Goal: Transaction & Acquisition: Download file/media

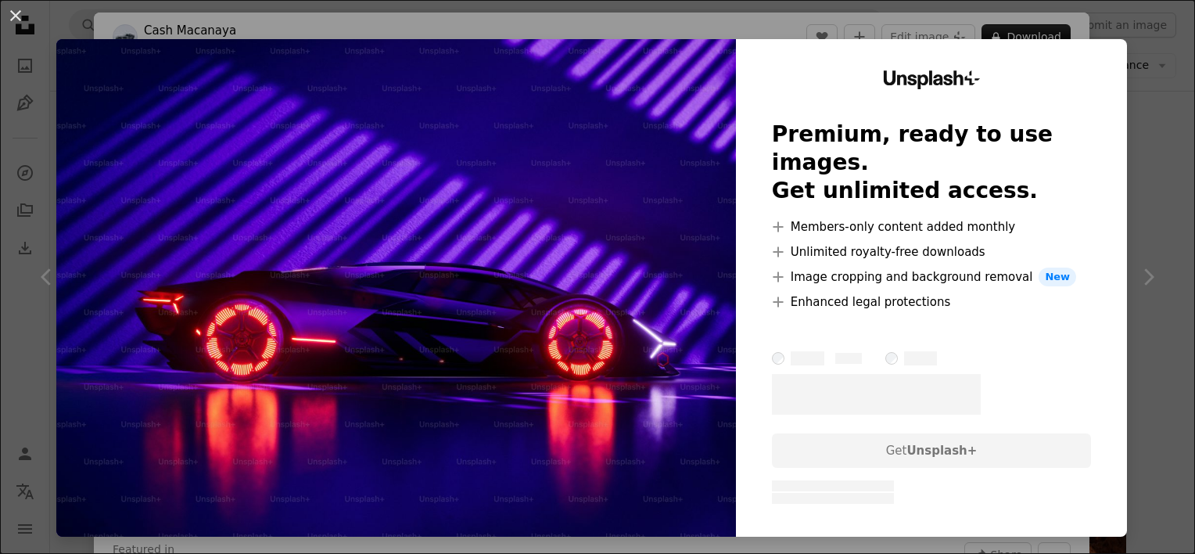
scroll to position [3013, 0]
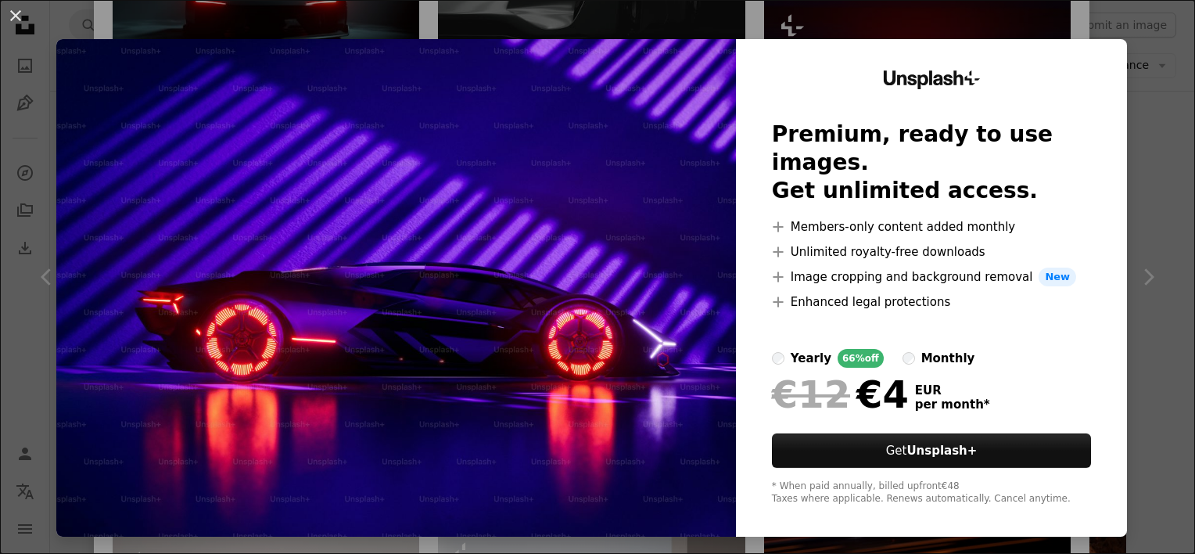
click at [1137, 198] on div "An X shape Unsplash+ Premium, ready to use images. Get unlimited access. A plus…" at bounding box center [597, 277] width 1195 height 554
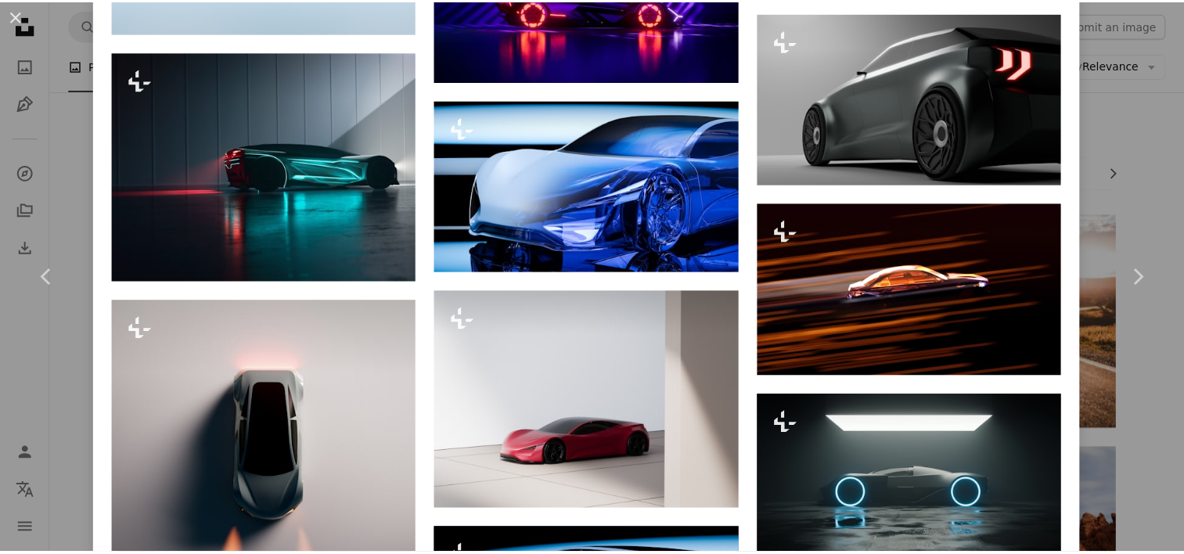
scroll to position [3639, 0]
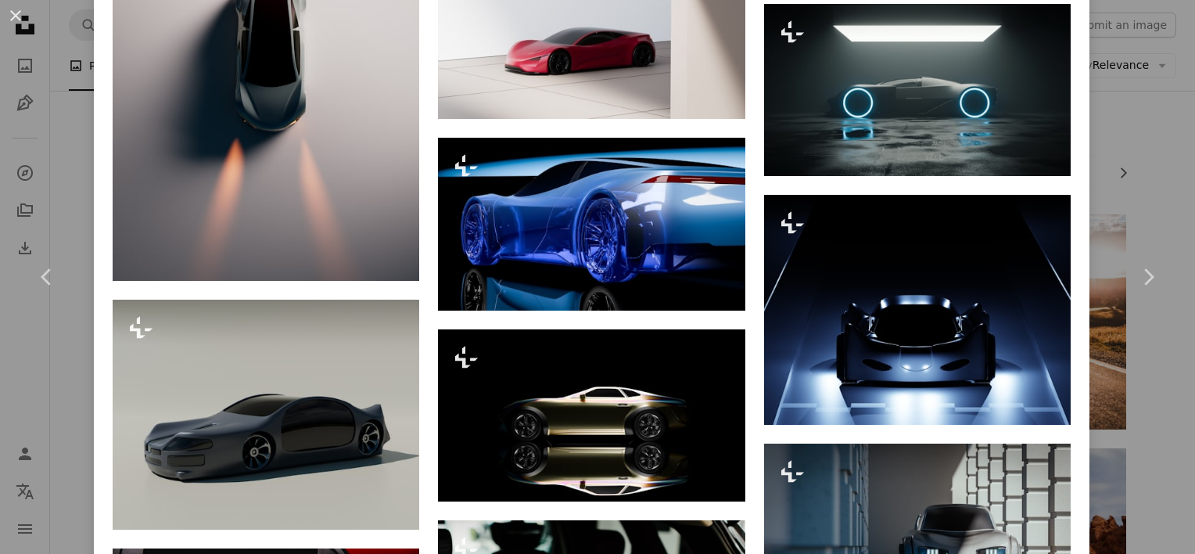
click at [1155, 168] on div "An X shape Chevron left Chevron right Cash Macanaya For Unsplash+ A heart A plu…" at bounding box center [597, 277] width 1195 height 554
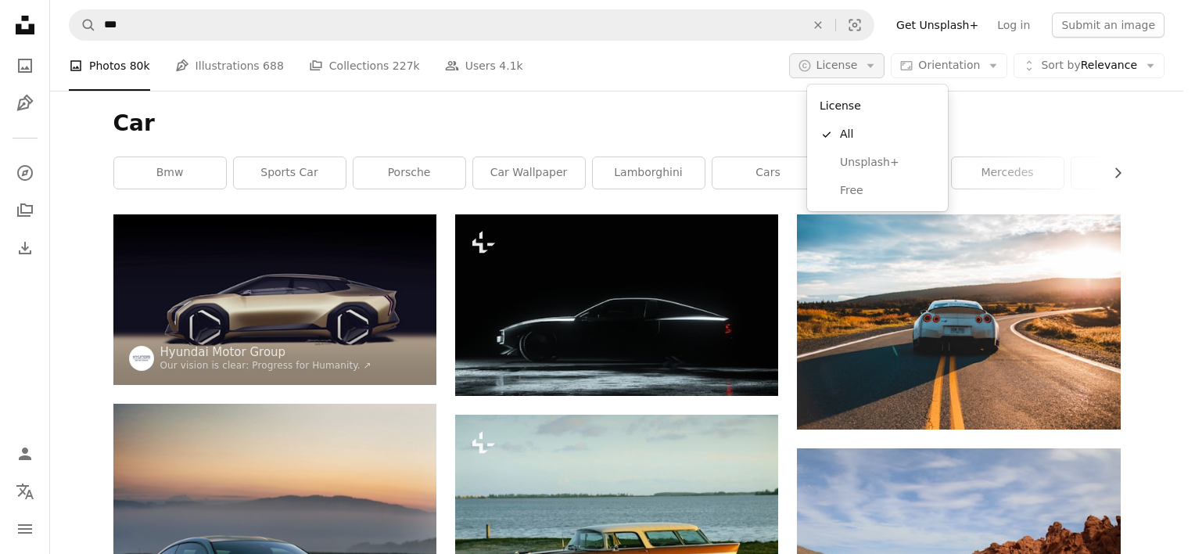
click at [876, 60] on button "A copyright icon © License Arrow down" at bounding box center [837, 65] width 96 height 25
click at [887, 181] on link "Free" at bounding box center [878, 191] width 128 height 28
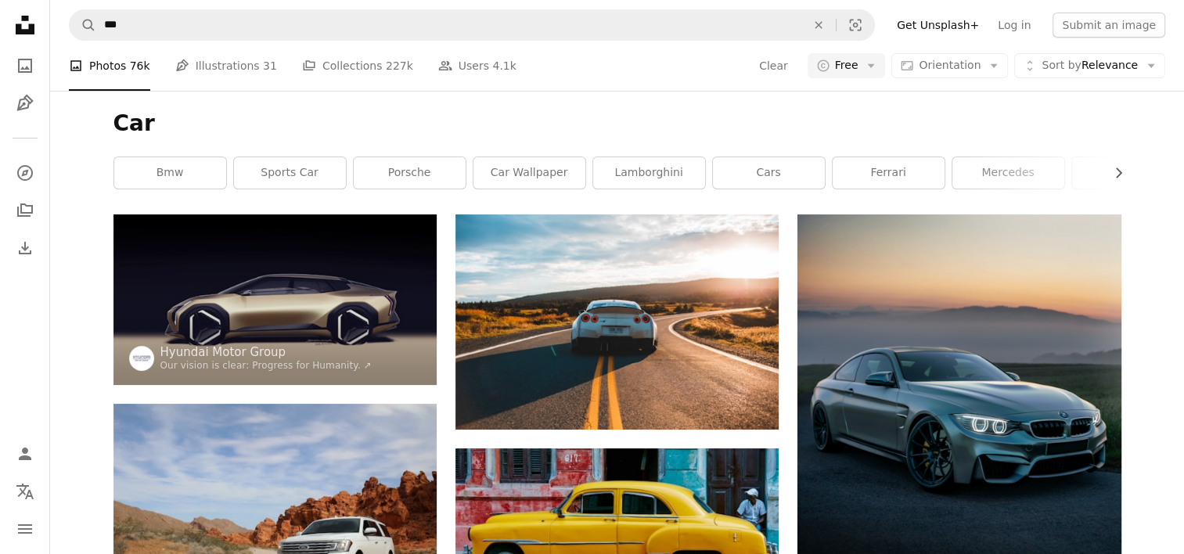
click at [701, 109] on div "Car Chevron right bmw sports car porsche car wallpaper lamborghini cars ferrari…" at bounding box center [617, 153] width 1045 height 124
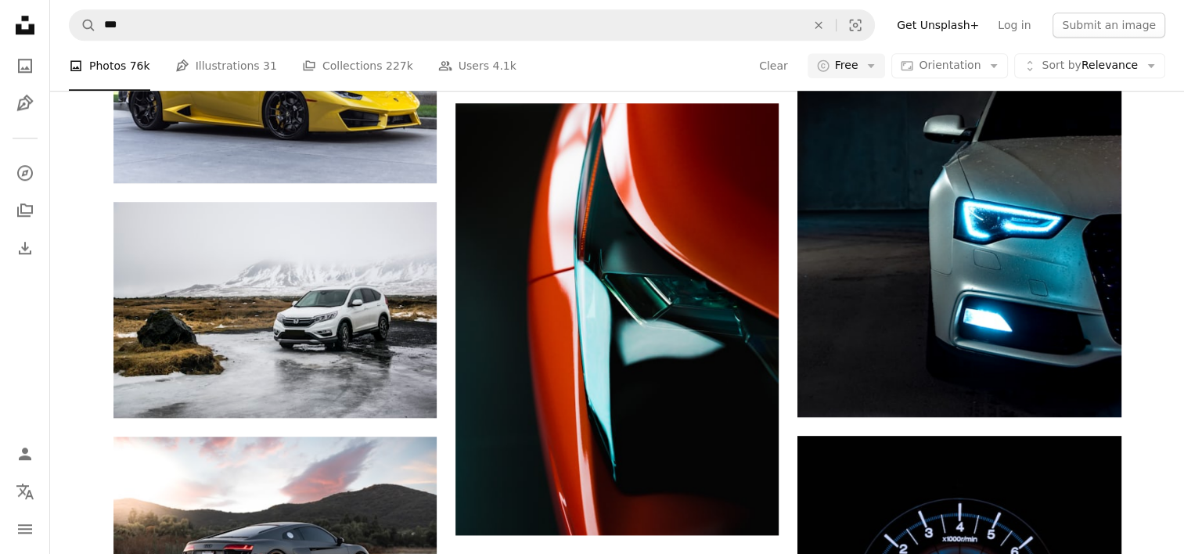
scroll to position [1095, 0]
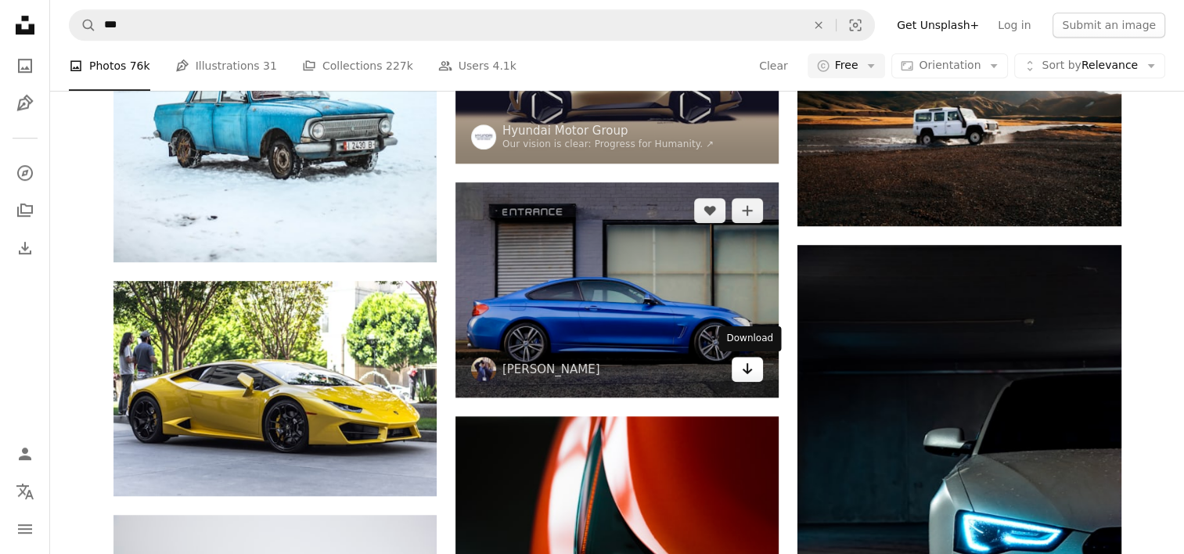
click at [753, 368] on link "Arrow pointing down" at bounding box center [746, 369] width 31 height 25
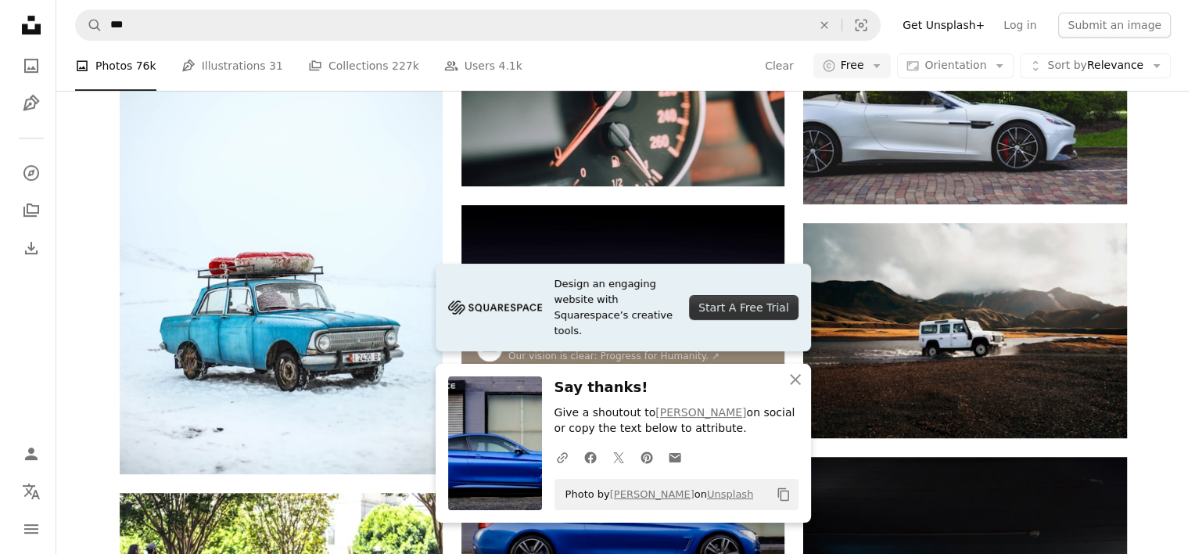
scroll to position [860, 0]
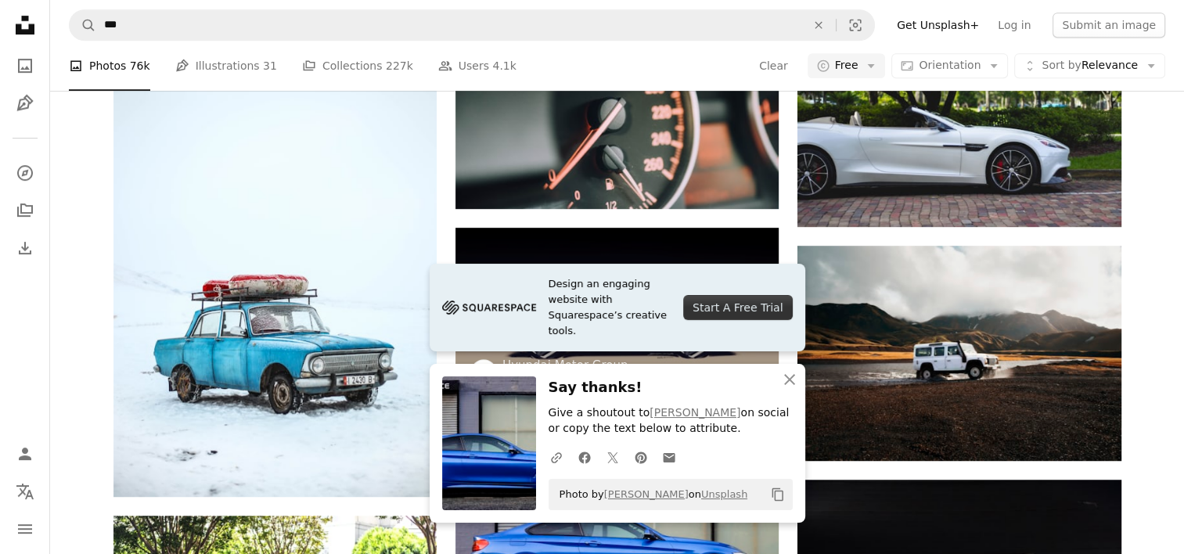
click at [781, 235] on div "Promoted A heart A plus sign Hyundai Motor Group Our vision is clear: Progress …" at bounding box center [617, 286] width 1008 height 1865
click at [796, 383] on icon "An X shape" at bounding box center [789, 379] width 19 height 19
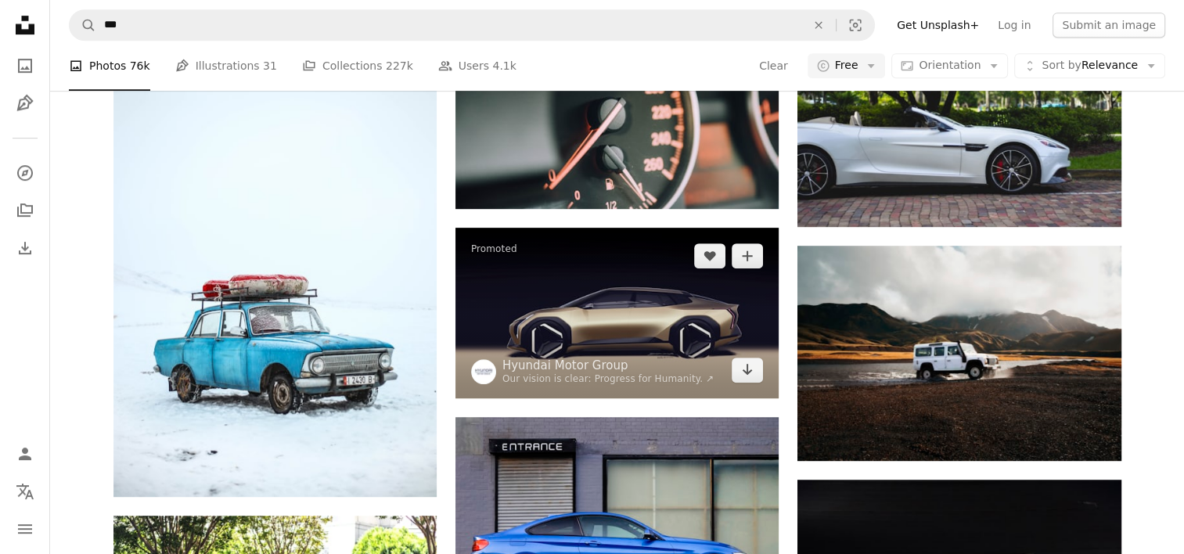
click at [629, 284] on img at bounding box center [616, 313] width 323 height 171
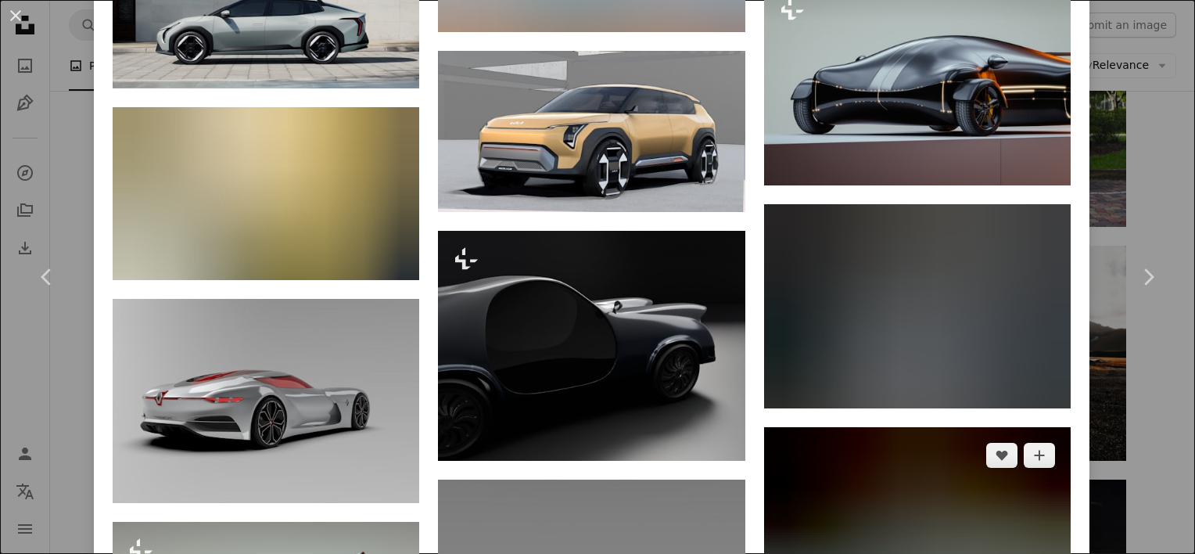
scroll to position [2816, 0]
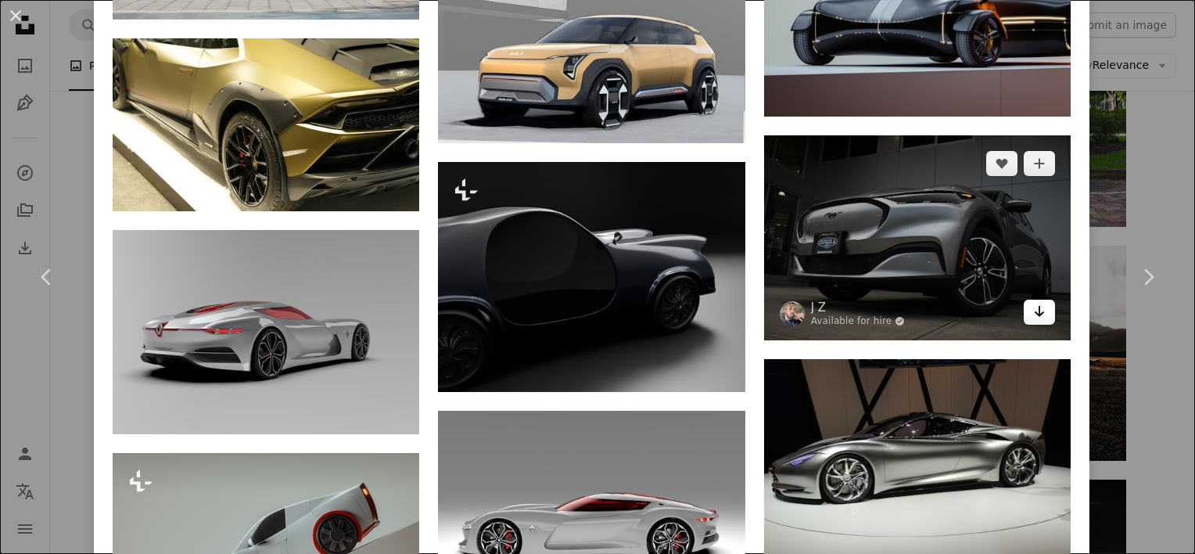
click at [1035, 300] on link "Arrow pointing down" at bounding box center [1039, 312] width 31 height 25
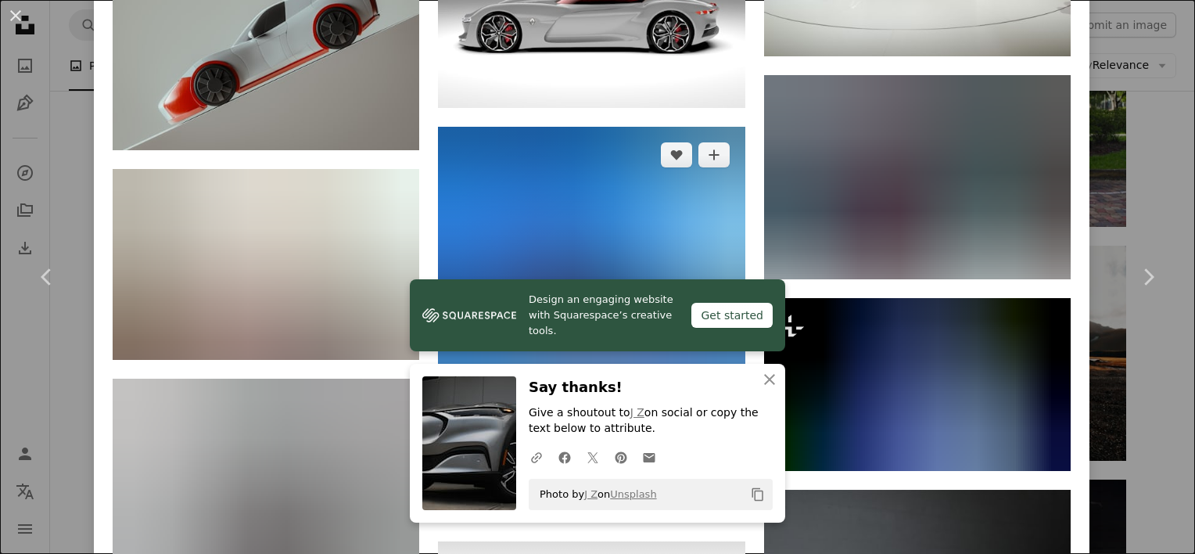
scroll to position [3286, 0]
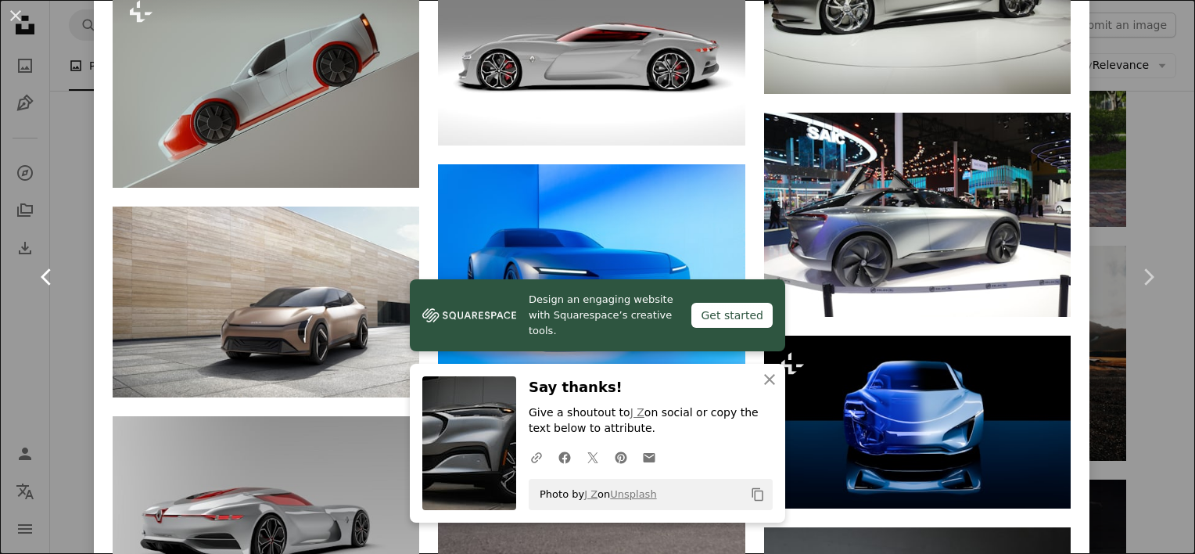
click at [88, 231] on link "Chevron left" at bounding box center [47, 277] width 94 height 150
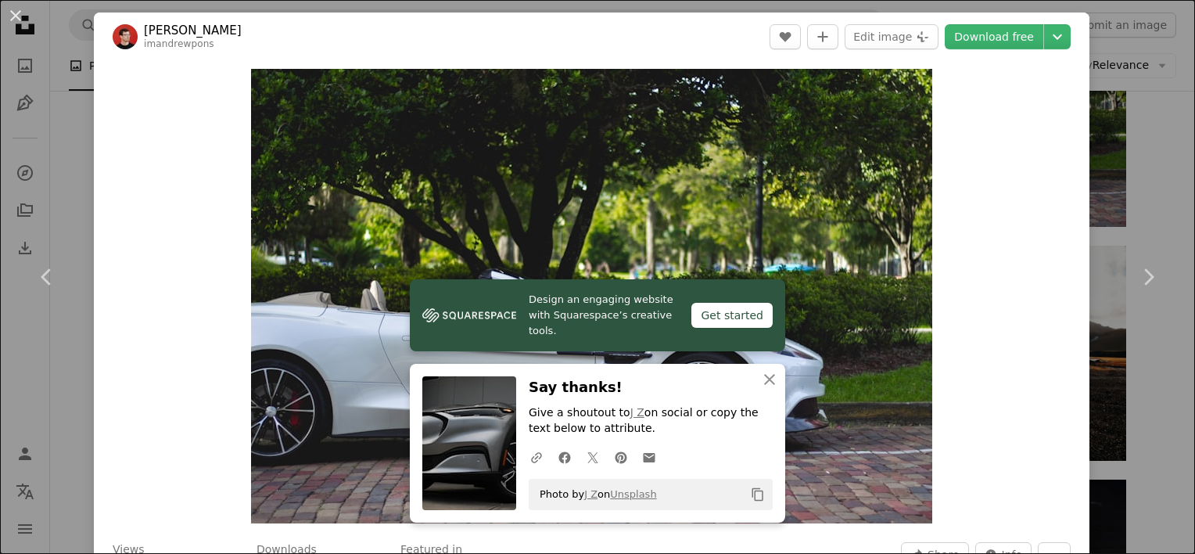
click at [1157, 131] on div "An X shape Chevron left Chevron right Design an engaging website with Squarespa…" at bounding box center [597, 277] width 1195 height 554
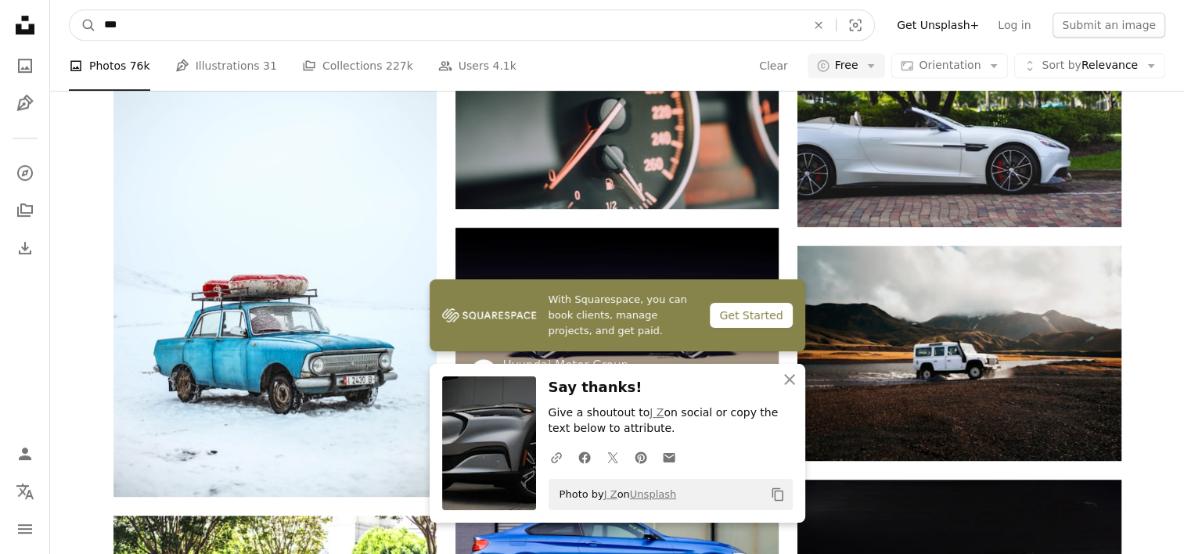
scroll to position [613, 0]
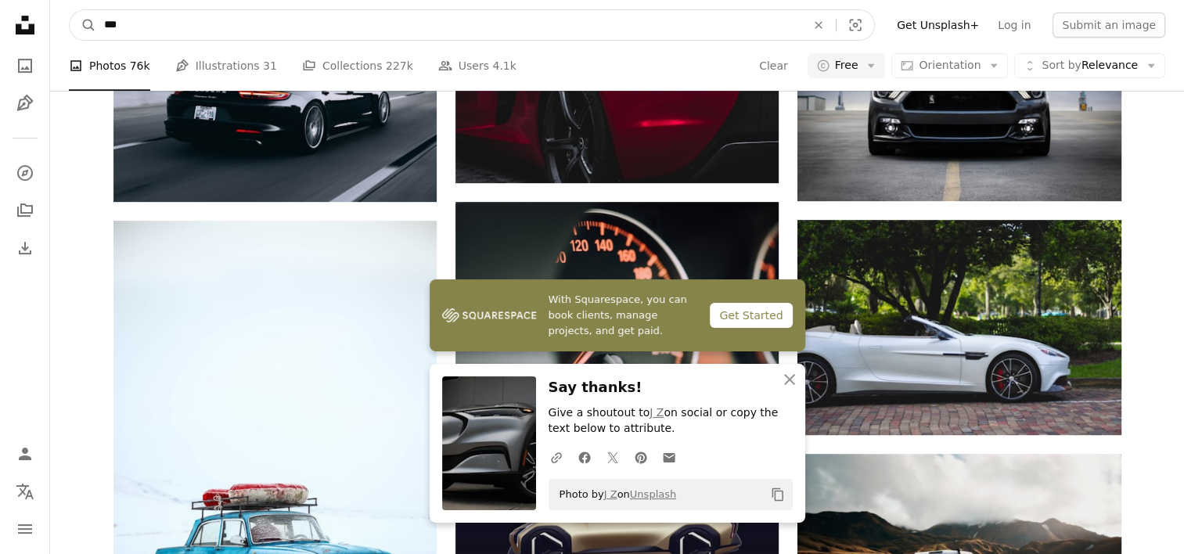
click at [0, 0] on html "A X shape Unsplash uses cookies and similar technologies to secure our site, pr…" at bounding box center [592, 521] width 1184 height 2347
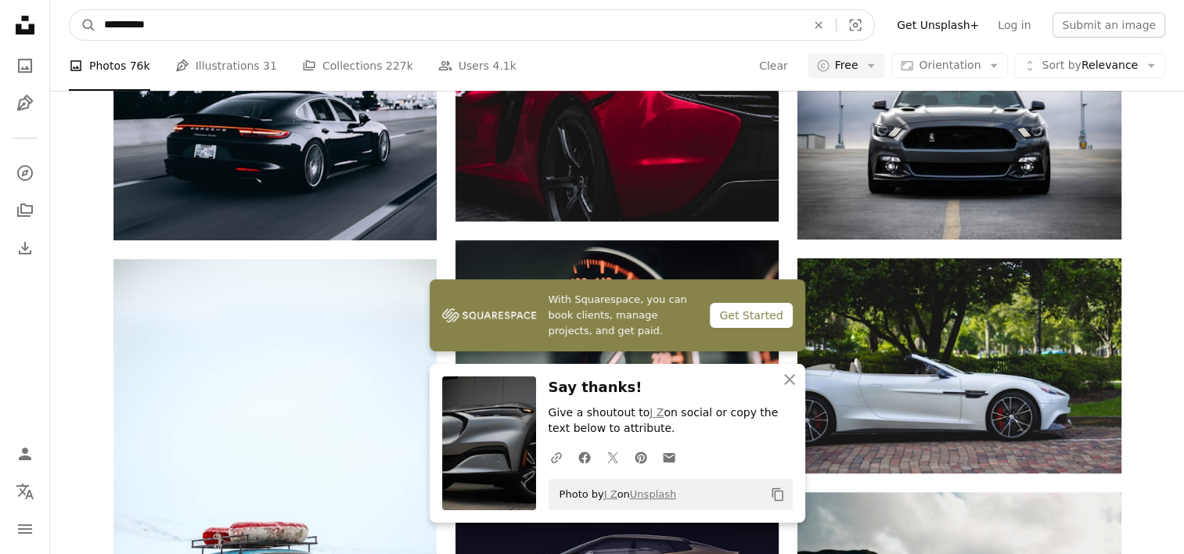
type input "**********"
click button "A magnifying glass" at bounding box center [83, 25] width 27 height 30
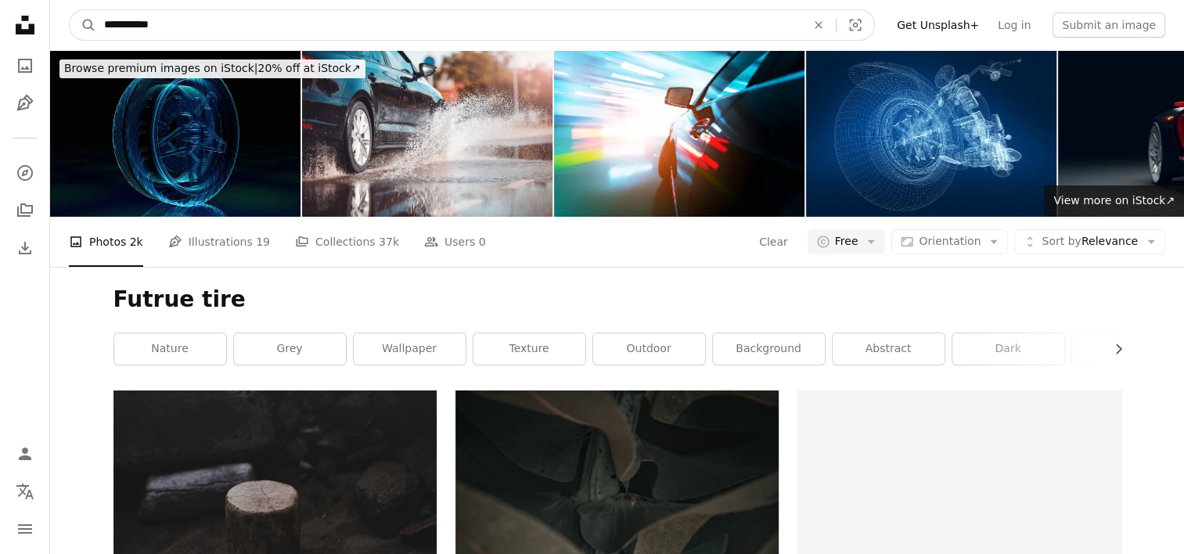
click at [121, 21] on input "**********" at bounding box center [448, 25] width 705 height 30
type input "**********"
click button "A magnifying glass" at bounding box center [83, 25] width 27 height 30
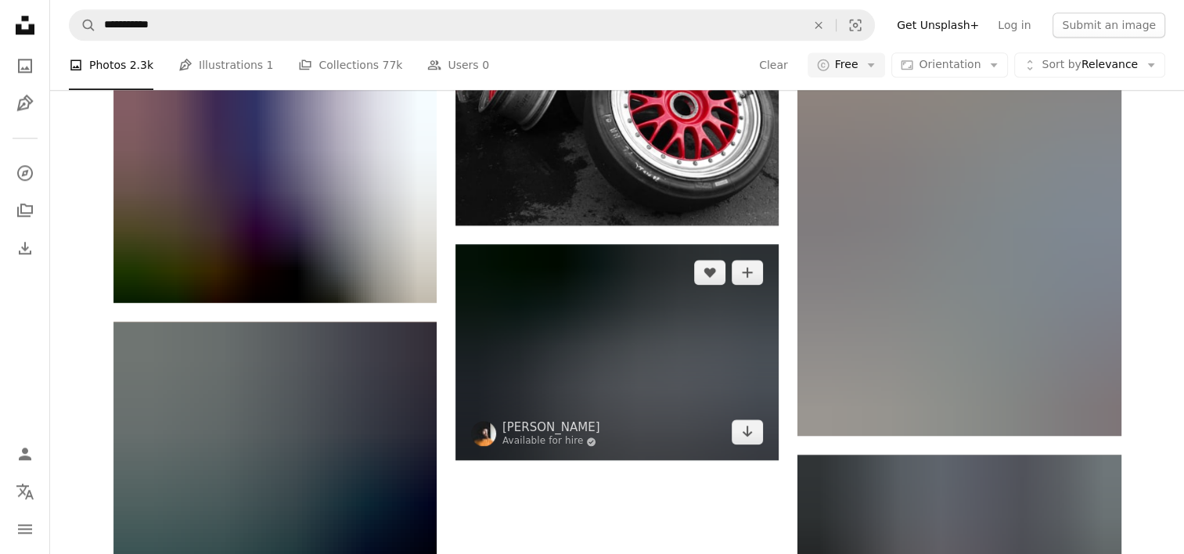
scroll to position [2269, 0]
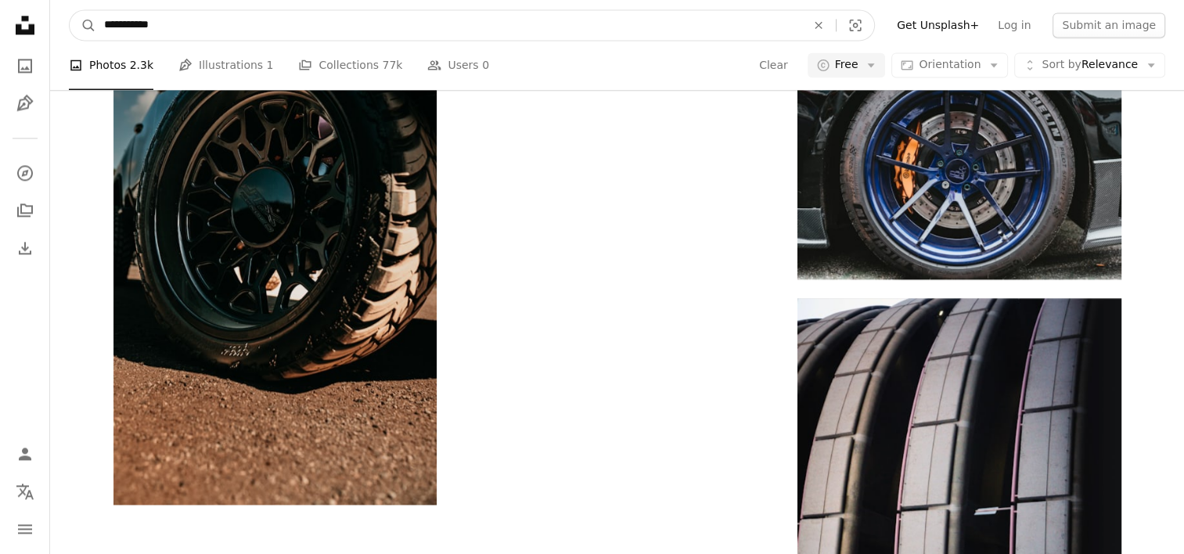
click at [331, 22] on input "**********" at bounding box center [448, 25] width 705 height 30
type input "****"
click button "A magnifying glass" at bounding box center [83, 25] width 27 height 30
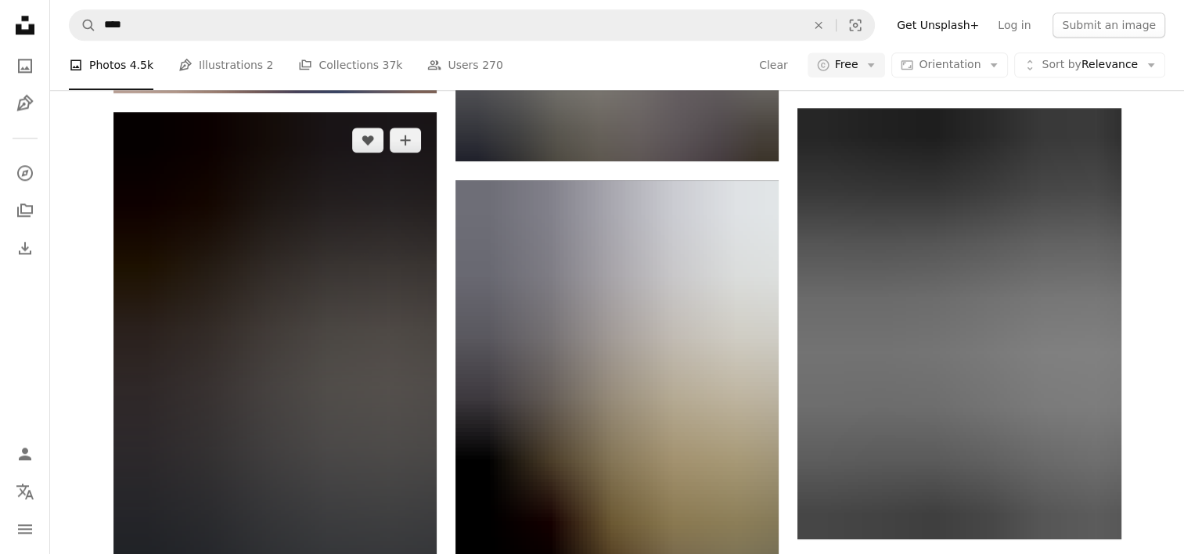
scroll to position [1956, 0]
